Goal: Register for event/course

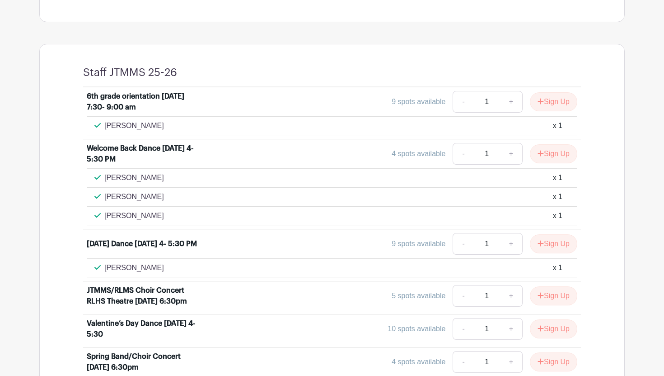
scroll to position [323, 0]
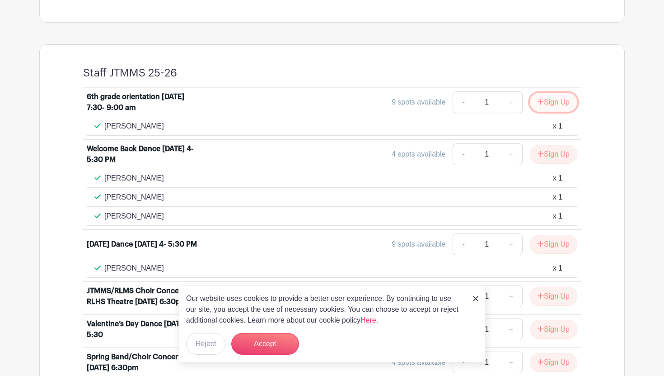
click at [559, 103] on button "Sign Up" at bounding box center [553, 102] width 47 height 19
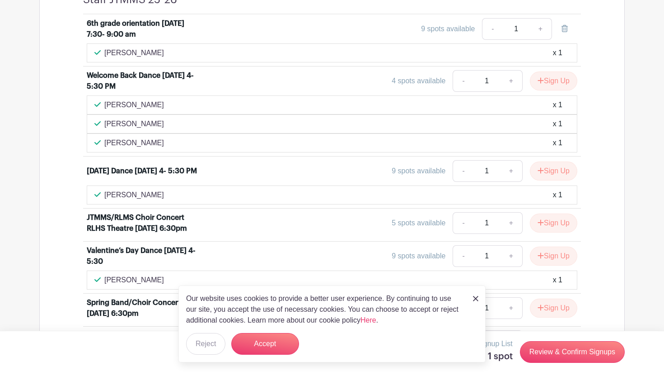
scroll to position [399, 0]
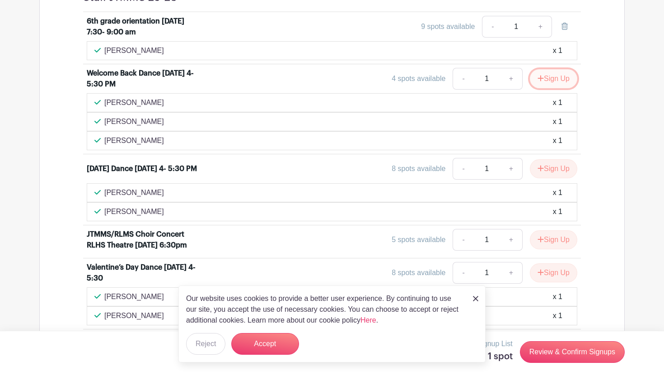
click at [542, 84] on button "Sign Up" at bounding box center [553, 78] width 47 height 19
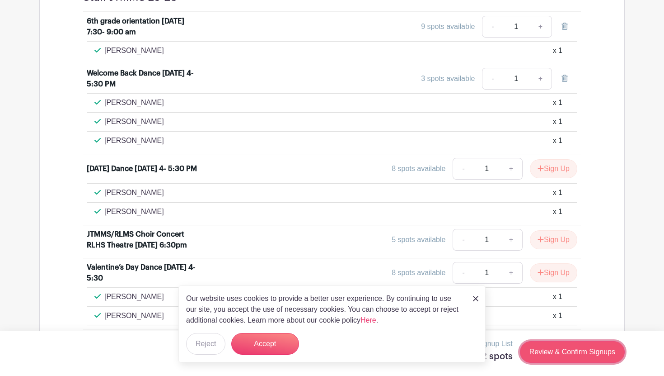
click at [553, 350] on link "Review & Confirm Signups" at bounding box center [572, 352] width 105 height 22
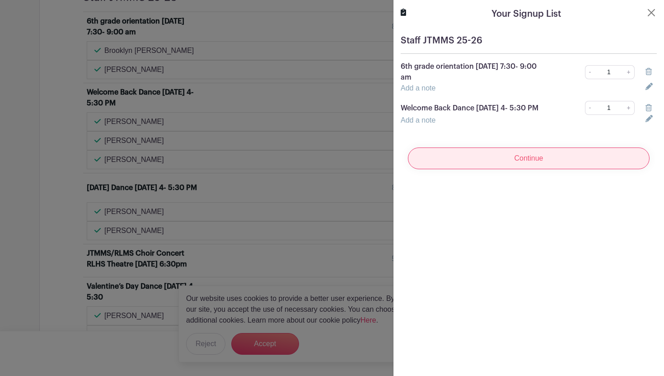
click at [552, 164] on input "Continue" at bounding box center [529, 158] width 242 height 22
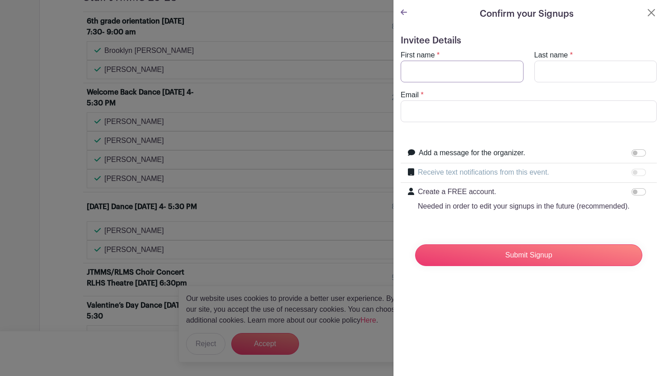
click at [451, 66] on input "First name" at bounding box center [462, 72] width 123 height 22
type input "Carissa"
click at [548, 68] on input "Last name" at bounding box center [596, 72] width 123 height 22
type input "Zibolsky"
click at [545, 112] on input "Email" at bounding box center [529, 111] width 256 height 22
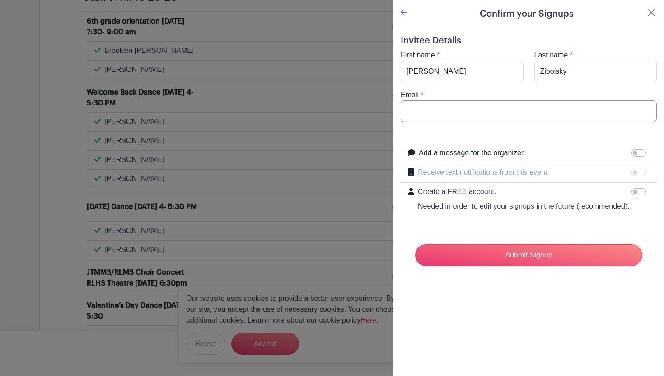
type input "czibolsky@rlas-116.org"
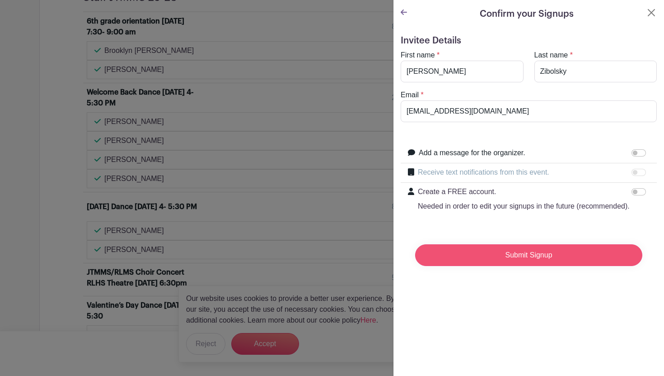
click at [537, 258] on input "Submit Signup" at bounding box center [528, 255] width 227 height 22
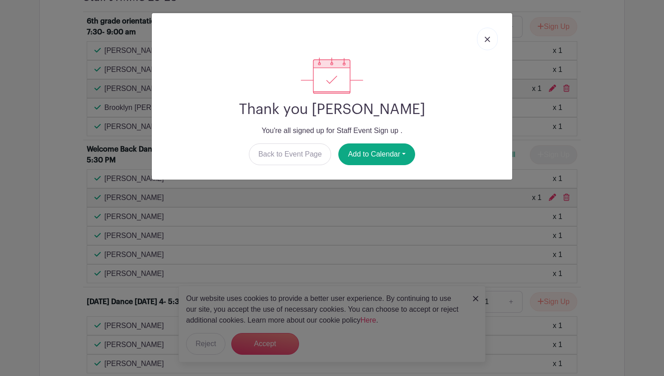
click at [488, 42] on link at bounding box center [487, 39] width 21 height 23
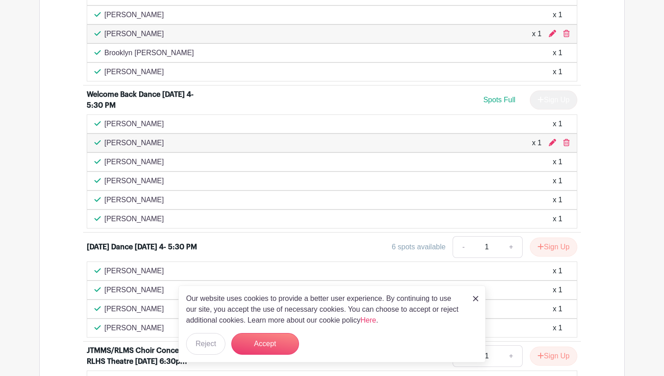
scroll to position [491, 0]
click at [287, 341] on button "Accept" at bounding box center [265, 344] width 68 height 22
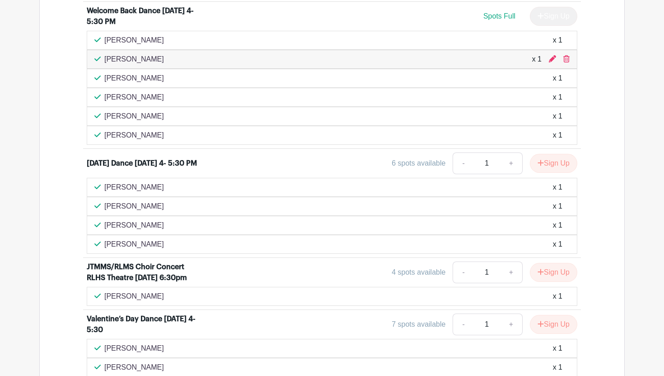
scroll to position [574, 0]
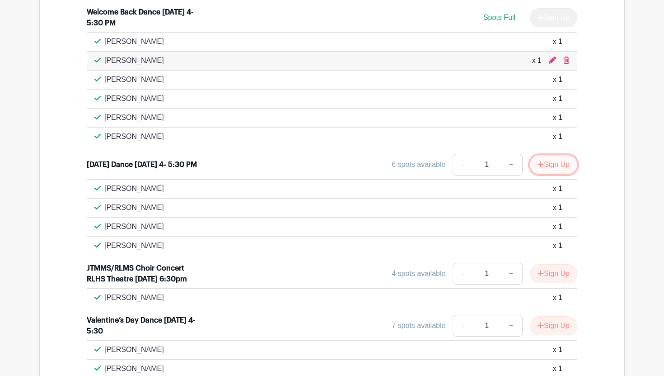
click at [565, 167] on button "Sign Up" at bounding box center [553, 164] width 47 height 19
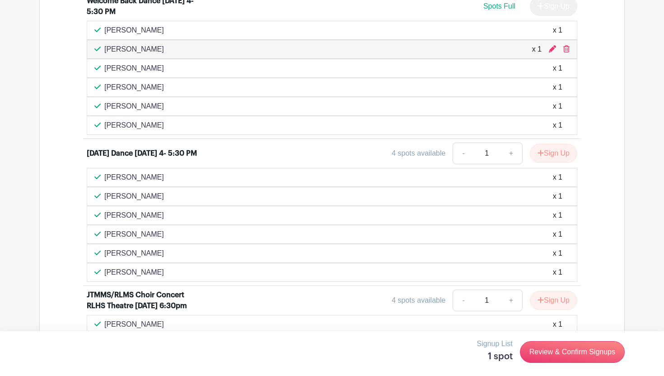
scroll to position [584, 0]
click at [492, 353] on h5 "1 spot" at bounding box center [495, 356] width 36 height 11
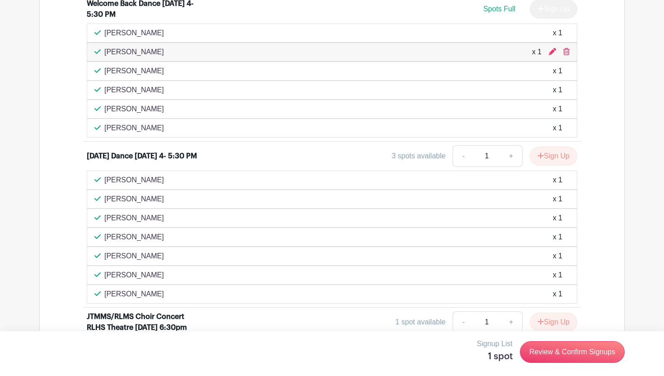
scroll to position [601, 0]
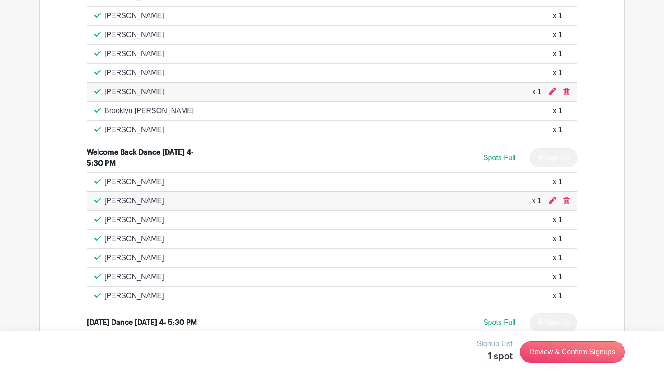
scroll to position [487, 0]
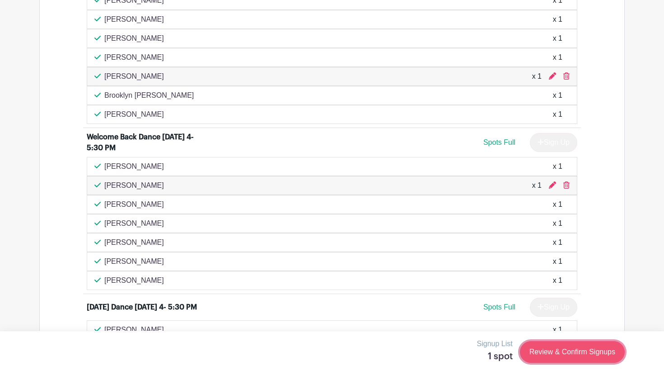
click at [601, 355] on link "Review & Confirm Signups" at bounding box center [572, 352] width 105 height 22
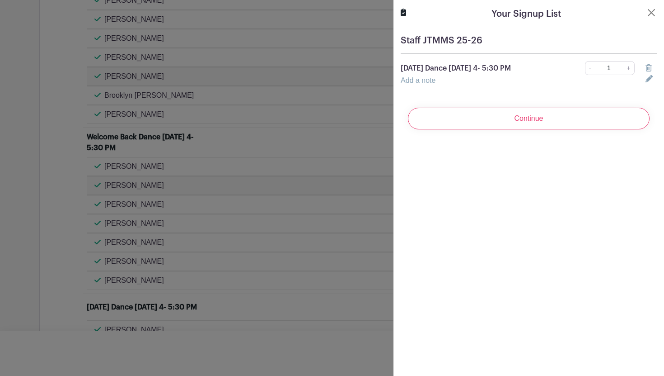
click at [650, 71] on icon at bounding box center [649, 67] width 6 height 7
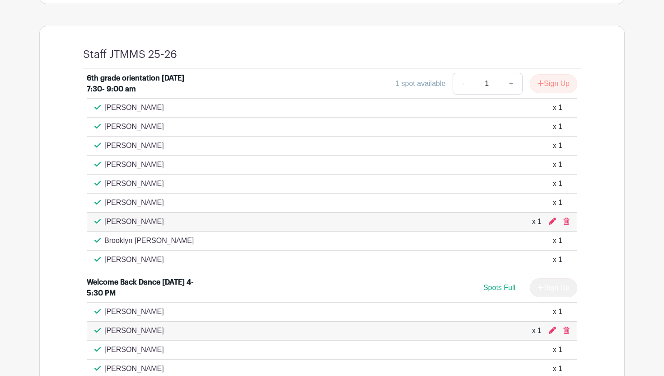
scroll to position [341, 0]
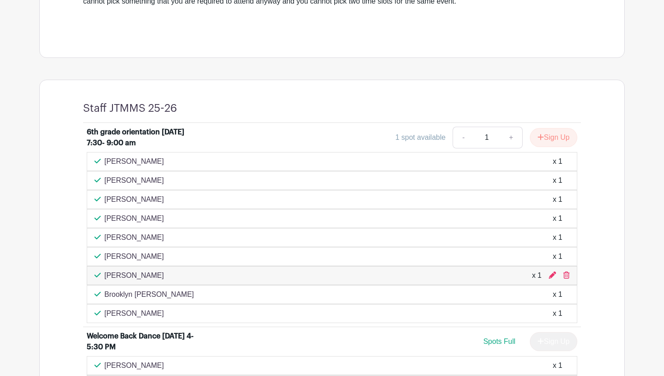
scroll to position [301, 0]
